Goal: Book appointment/travel/reservation

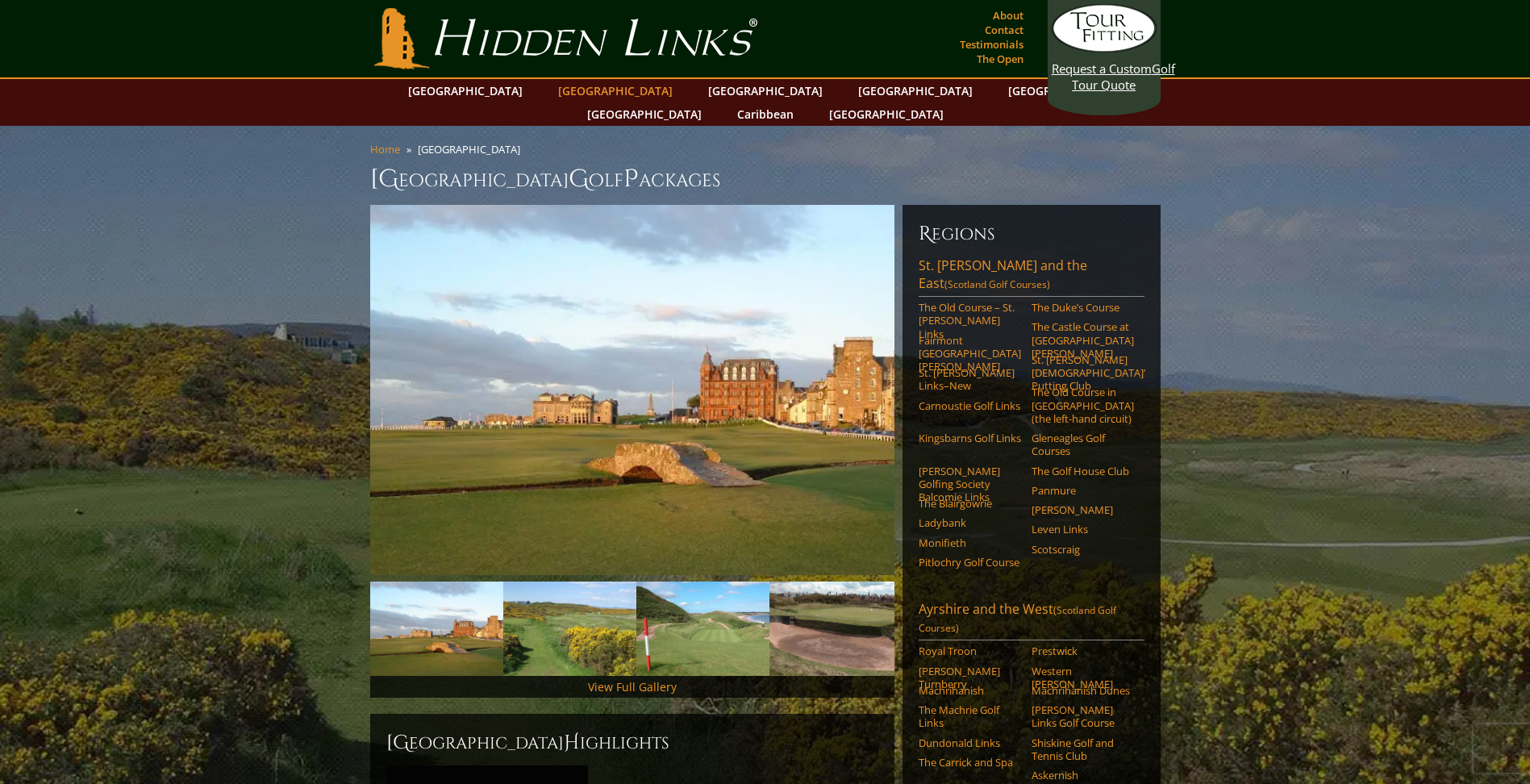
click at [585, 92] on link "[GEOGRAPHIC_DATA]" at bounding box center [615, 91] width 130 height 24
click at [990, 256] on link "St. Andrews and the East (Scotland Golf Courses)" at bounding box center [1030, 276] width 225 height 41
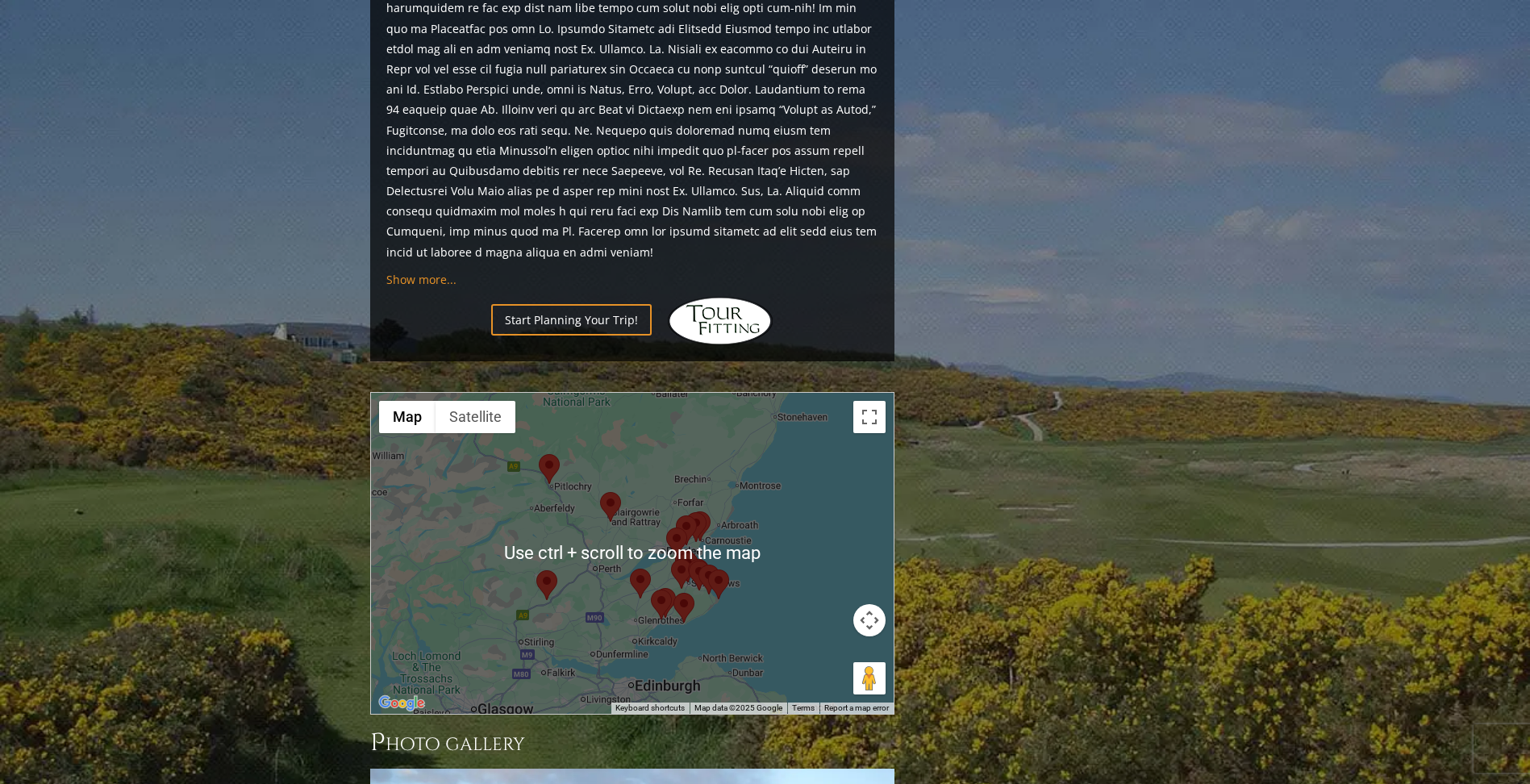
scroll to position [1693, 0]
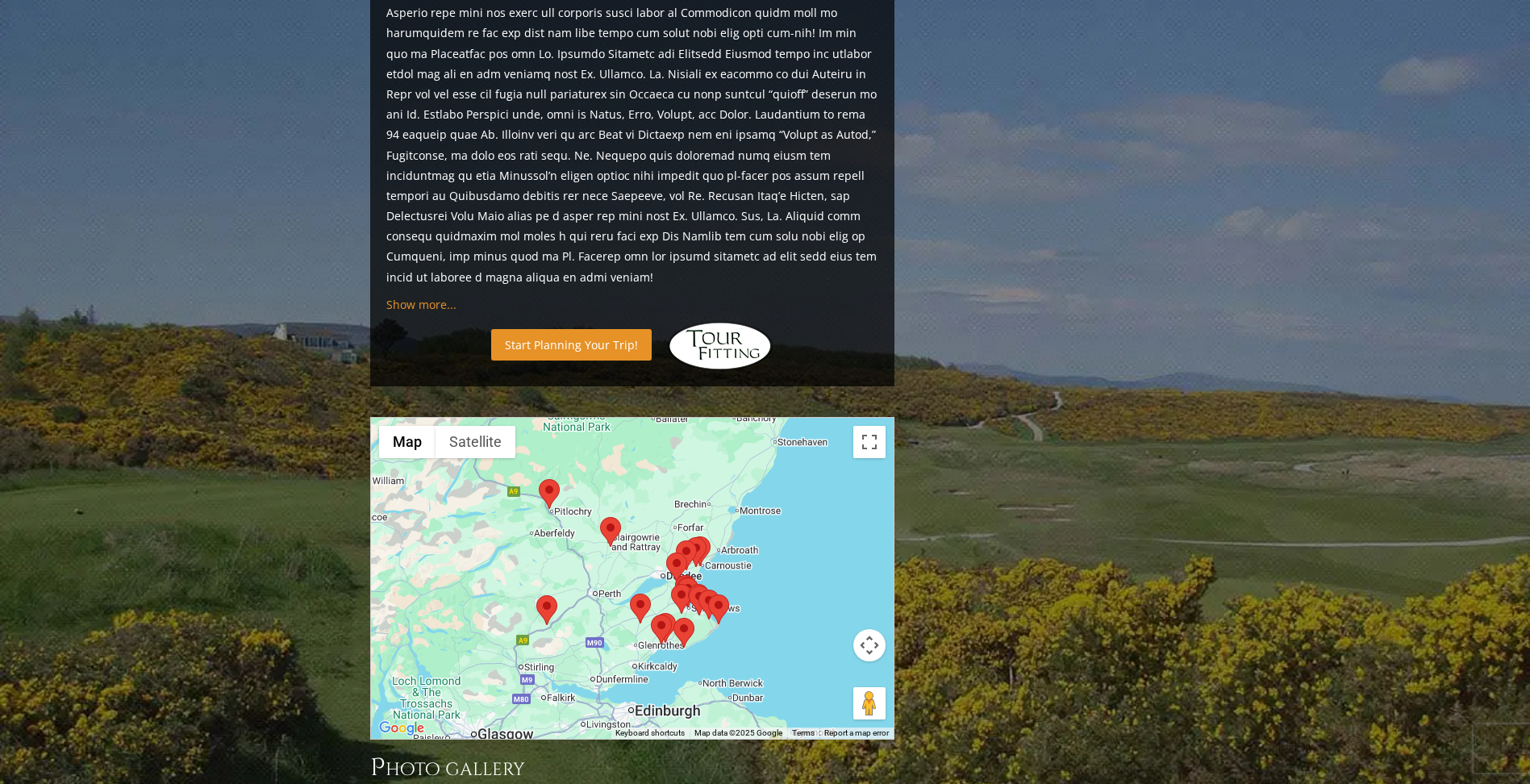
click at [542, 329] on link "Start Planning Your Trip!" at bounding box center [570, 344] width 160 height 32
